Goal: Task Accomplishment & Management: Use online tool/utility

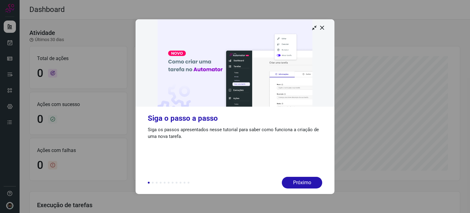
click at [350, 141] on div at bounding box center [235, 106] width 470 height 213
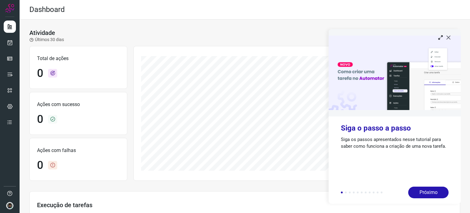
click at [450, 36] on icon at bounding box center [449, 37] width 6 height 6
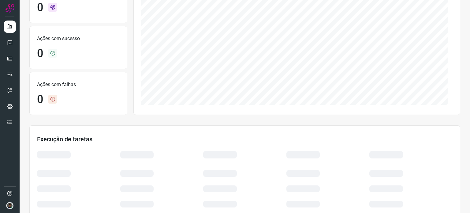
scroll to position [110, 0]
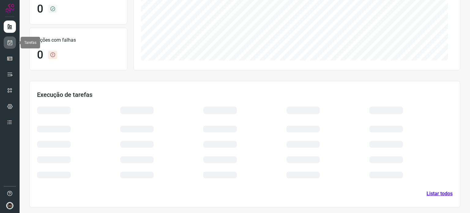
click at [12, 41] on icon at bounding box center [10, 43] width 6 height 6
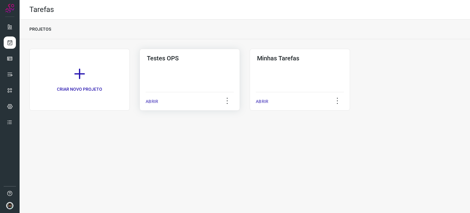
click at [200, 74] on div "Testes OPS ABRIR" at bounding box center [190, 80] width 100 height 62
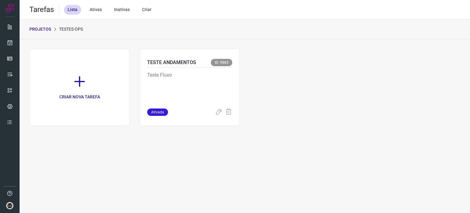
click at [47, 27] on p "PROJETOS" at bounding box center [40, 29] width 22 height 6
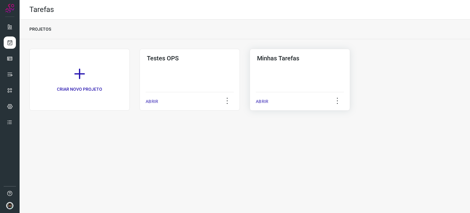
click at [285, 67] on div "Minhas Tarefas ABRIR" at bounding box center [300, 80] width 100 height 62
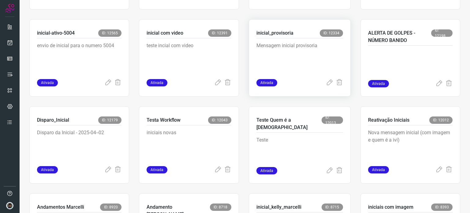
scroll to position [122, 0]
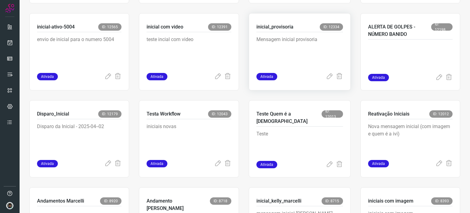
click at [292, 61] on p "Mensagem inicial provisoria" at bounding box center [300, 51] width 87 height 31
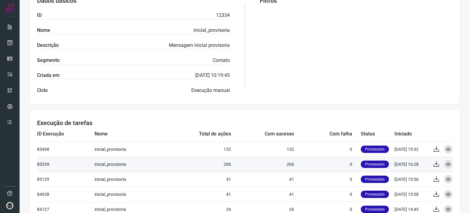
scroll to position [52, 0]
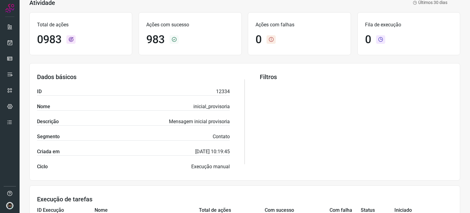
click at [435, 85] on div "Filtros" at bounding box center [356, 121] width 193 height 97
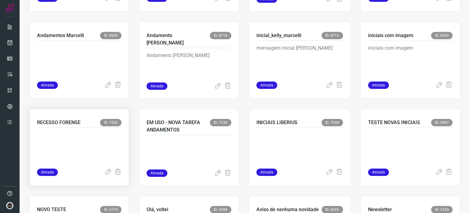
scroll to position [291, 0]
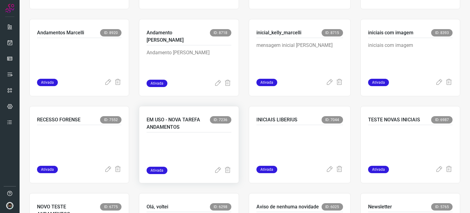
click at [180, 133] on div at bounding box center [189, 149] width 85 height 34
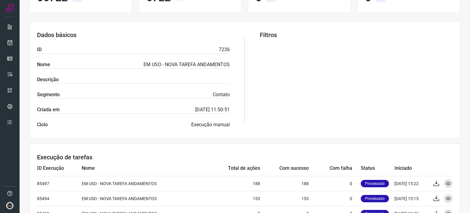
scroll to position [184, 0]
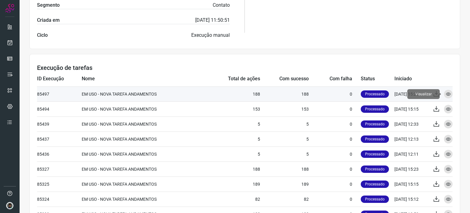
click at [446, 94] on icon at bounding box center [448, 94] width 5 height 5
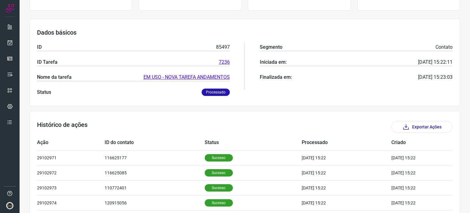
scroll to position [49, 0]
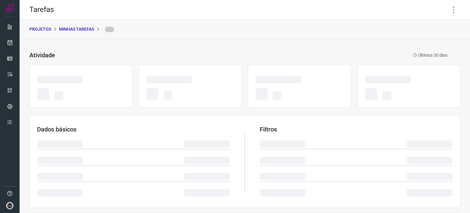
click at [454, 77] on div at bounding box center [409, 86] width 103 height 43
click at [449, 9] on icon at bounding box center [454, 9] width 13 height 13
click at [398, 24] on div "PROJETOS Minhas Tarefas" at bounding box center [245, 30] width 451 height 20
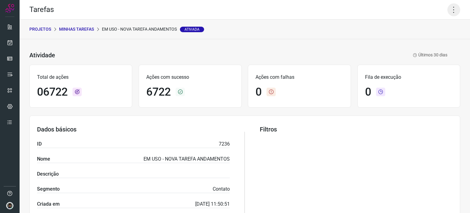
click at [449, 11] on icon at bounding box center [454, 9] width 13 height 13
click at [431, 42] on li "Executar" at bounding box center [428, 40] width 56 height 10
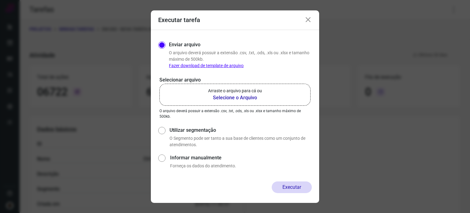
click at [244, 96] on b "Selecione o Arquivo" at bounding box center [235, 97] width 54 height 7
click at [0, 0] on input "Arraste o arquivo para cá ou Selecione o Arquivo" at bounding box center [0, 0] width 0 height 0
drag, startPoint x: 430, startPoint y: 129, endPoint x: 412, endPoint y: 130, distance: 18.1
click at [430, 129] on div "Executar tarefa Enviar arquivo O arquivo deverá possuir a extensão .csv, .txt, …" at bounding box center [235, 106] width 470 height 213
click at [235, 98] on b "Selecione o Arquivo" at bounding box center [235, 97] width 54 height 7
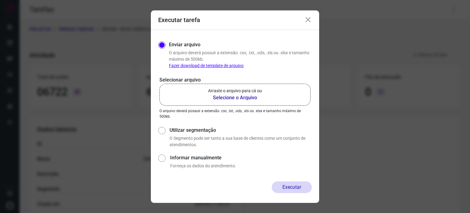
click at [0, 0] on input "Arraste o arquivo para cá ou Selecione o Arquivo" at bounding box center [0, 0] width 0 height 0
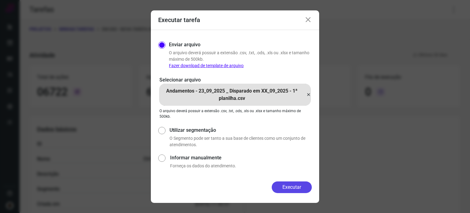
click at [292, 187] on button "Executar" at bounding box center [292, 187] width 40 height 12
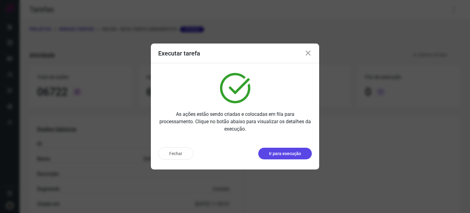
click at [288, 154] on p "Ir para execução" at bounding box center [285, 153] width 32 height 6
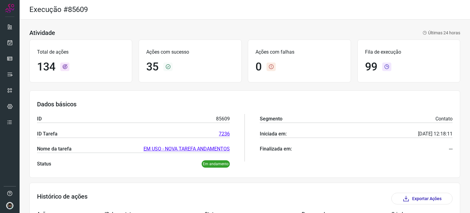
click at [434, 87] on div "Atividade Últimas 24 horas Total de ações 134 Ações com sucesso 35 Ações com fa…" at bounding box center [245, 211] width 451 height 383
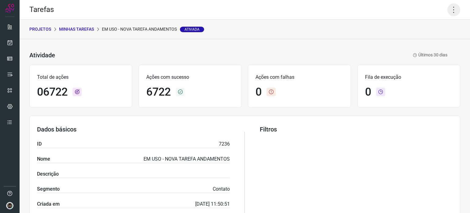
click at [449, 10] on icon at bounding box center [454, 9] width 13 height 13
click at [420, 43] on li "Executar" at bounding box center [428, 40] width 56 height 10
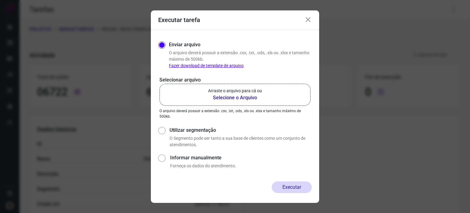
click at [224, 98] on b "Selecione o Arquivo" at bounding box center [235, 97] width 54 height 7
click at [0, 0] on input "Arraste o arquivo para cá ou Selecione o Arquivo" at bounding box center [0, 0] width 0 height 0
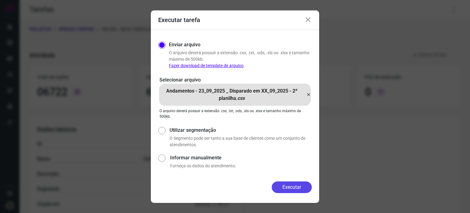
click at [289, 189] on button "Executar" at bounding box center [292, 187] width 40 height 12
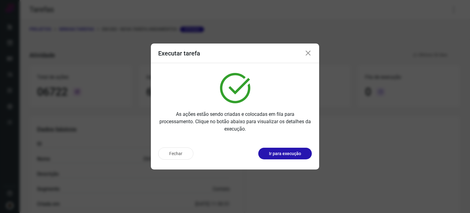
click at [309, 54] on icon at bounding box center [308, 53] width 7 height 7
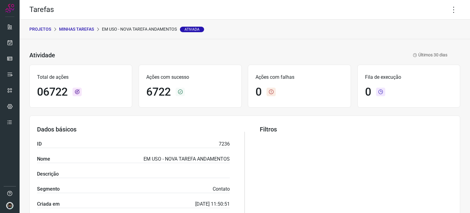
click at [430, 115] on section "Dados básicos ID 7236 Nome EM USO - NOVA TAREFA ANDAMENTOS Descrição Segmento C…" at bounding box center [244, 173] width 431 height 117
click at [448, 9] on icon at bounding box center [454, 9] width 13 height 13
click at [415, 40] on li "Executar" at bounding box center [428, 40] width 56 height 10
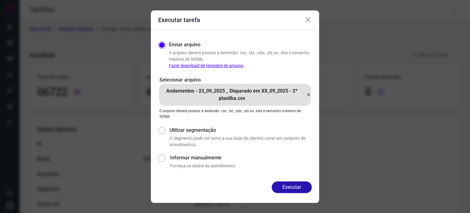
click at [310, 95] on icon at bounding box center [308, 94] width 5 height 7
click at [0, 0] on input "Andamentos - 23_09_2025 _ Disparado em XX_09_2025 - 2ª planilha.csv" at bounding box center [0, 0] width 0 height 0
click at [294, 186] on button "Executar" at bounding box center [292, 187] width 40 height 12
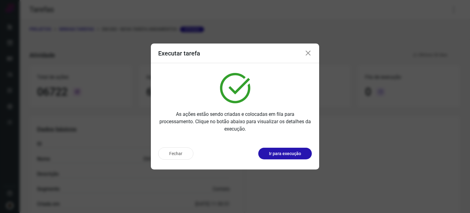
click at [307, 54] on icon at bounding box center [308, 53] width 7 height 7
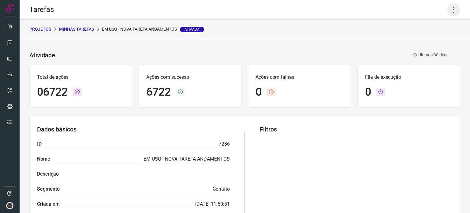
click at [448, 10] on icon at bounding box center [454, 9] width 13 height 13
click at [419, 42] on li "Executar" at bounding box center [428, 40] width 56 height 10
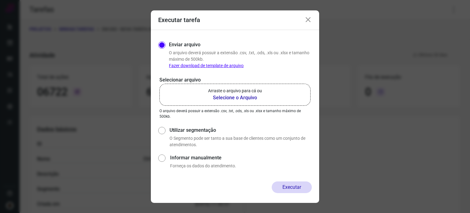
click at [210, 99] on b "Selecione o Arquivo" at bounding box center [235, 97] width 54 height 7
click at [0, 0] on input "Arraste o arquivo para cá ou Selecione o Arquivo" at bounding box center [0, 0] width 0 height 0
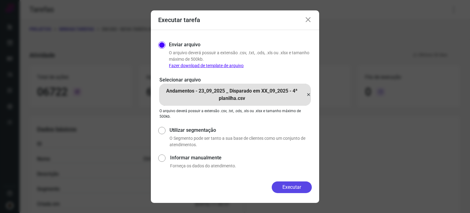
click at [293, 188] on button "Executar" at bounding box center [292, 187] width 40 height 12
